Goal: Register for event/course

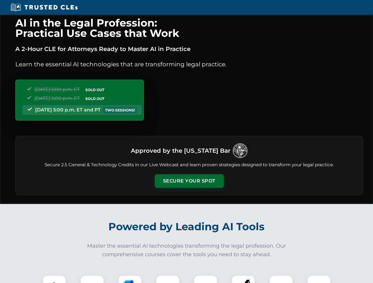
click at [189, 181] on button "Secure Your Spot" at bounding box center [189, 181] width 69 height 14
click at [54, 280] on img at bounding box center [54, 287] width 17 height 17
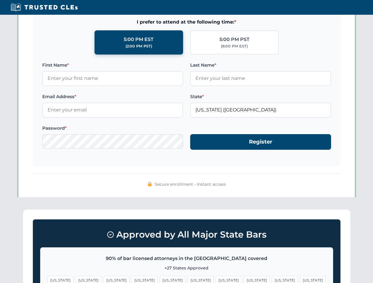
click at [216, 280] on span "[US_STATE]" at bounding box center [229, 280] width 26 height 9
click at [272, 280] on span "[US_STATE]" at bounding box center [285, 280] width 26 height 9
